Goal: Task Accomplishment & Management: Manage account settings

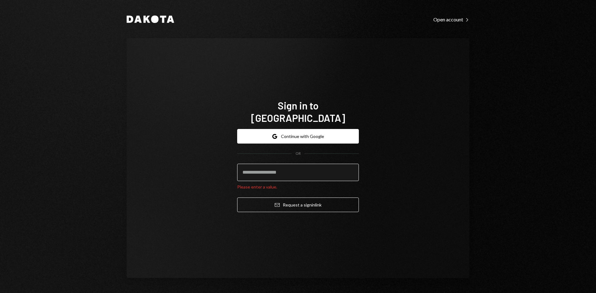
click at [282, 170] on input "email" at bounding box center [298, 172] width 122 height 17
type input "**********"
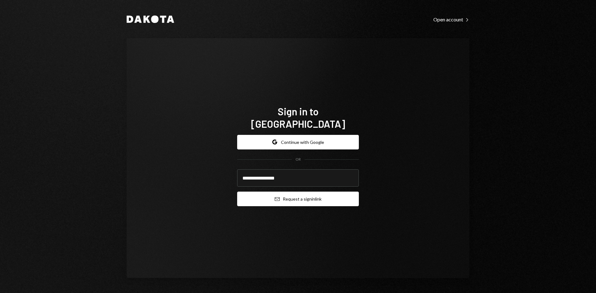
click at [306, 196] on button "Email Request a sign in link" at bounding box center [298, 199] width 122 height 15
